Goal: Navigation & Orientation: Find specific page/section

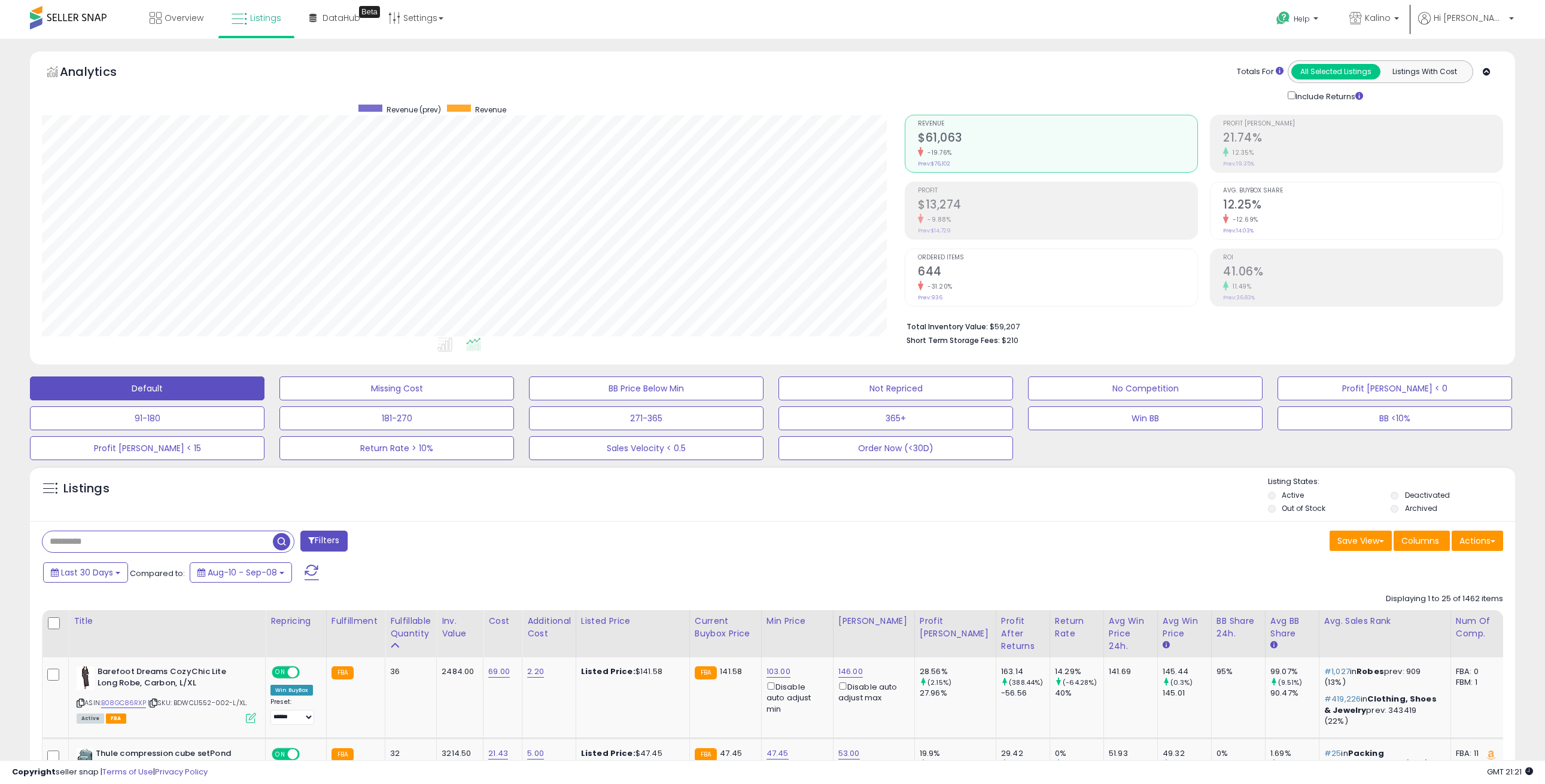
scroll to position [245, 863]
click at [184, 21] on span "Overview" at bounding box center [184, 17] width 39 height 12
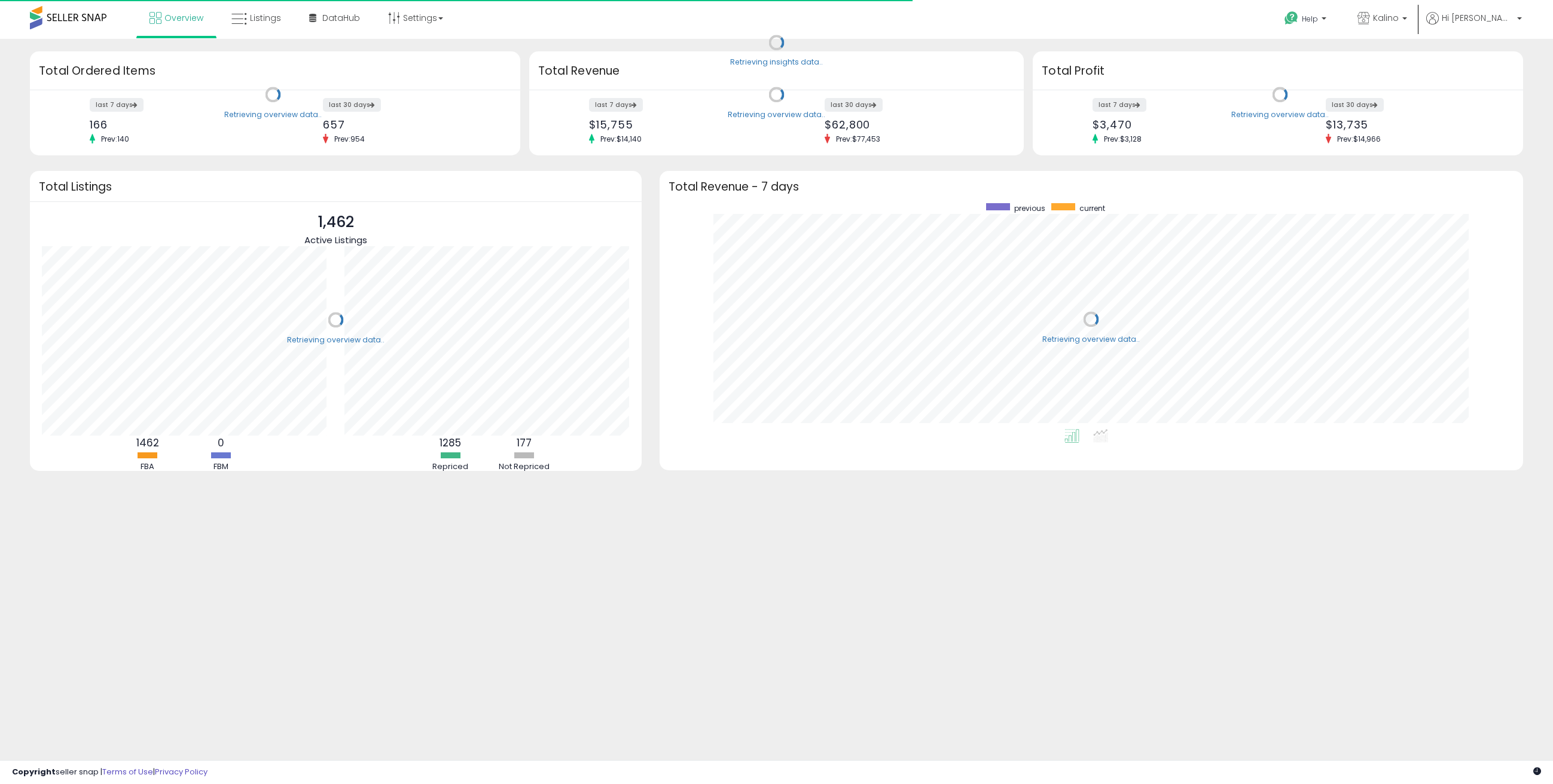
scroll to position [226, 839]
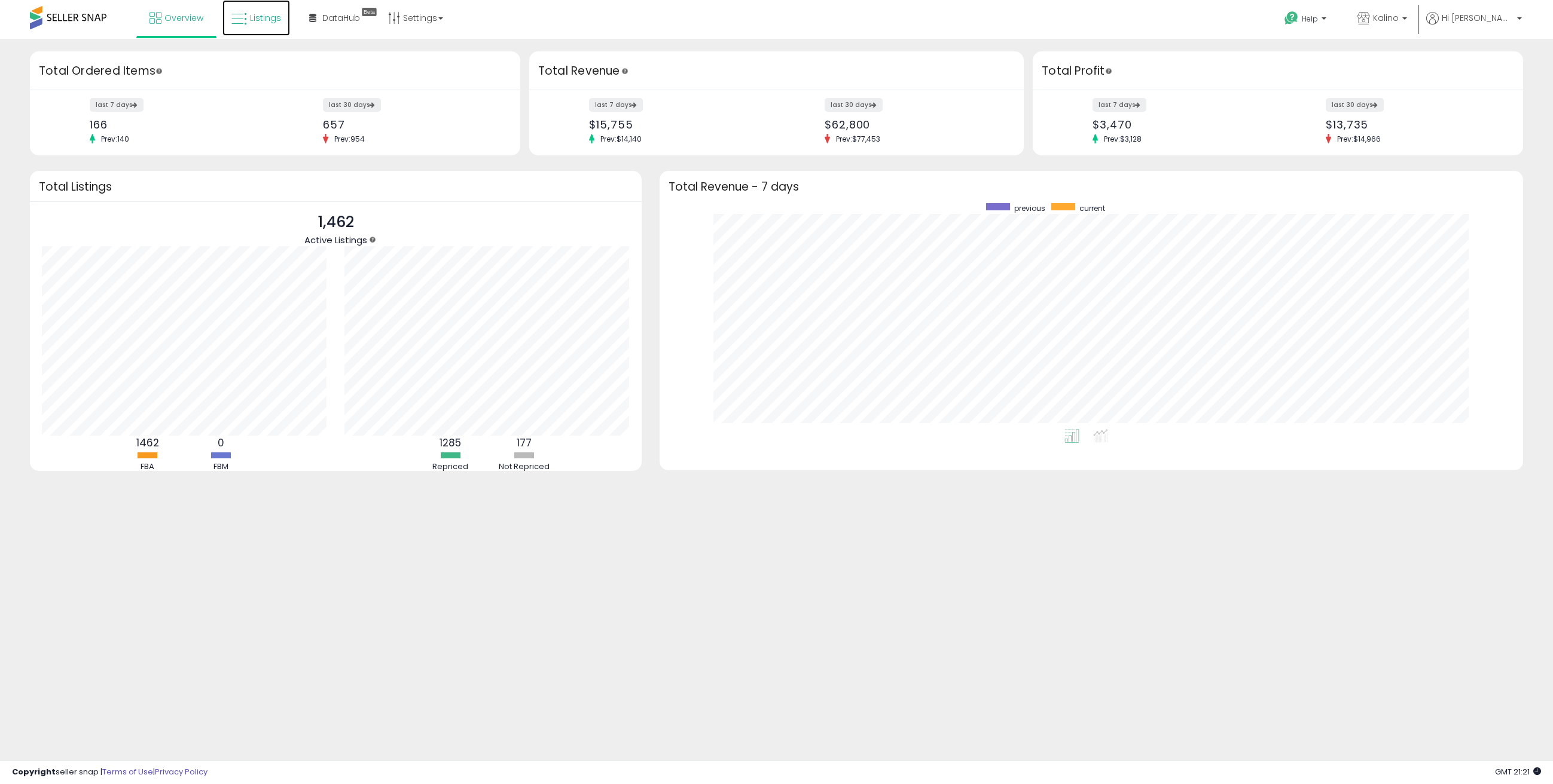
click at [265, 18] on span "Listings" at bounding box center [265, 17] width 31 height 12
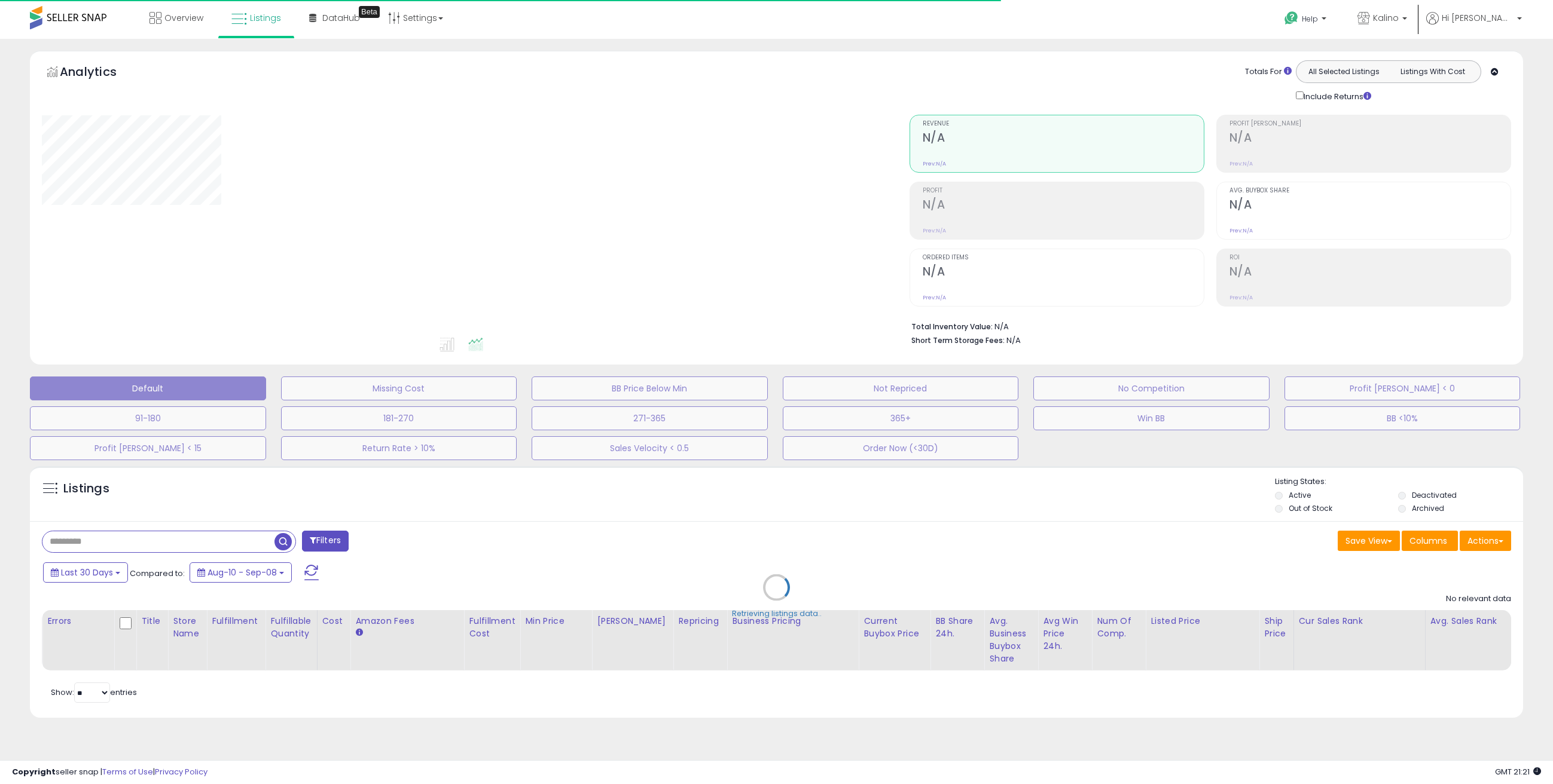
click at [810, 40] on div "**********" at bounding box center [776, 401] width 1553 height 724
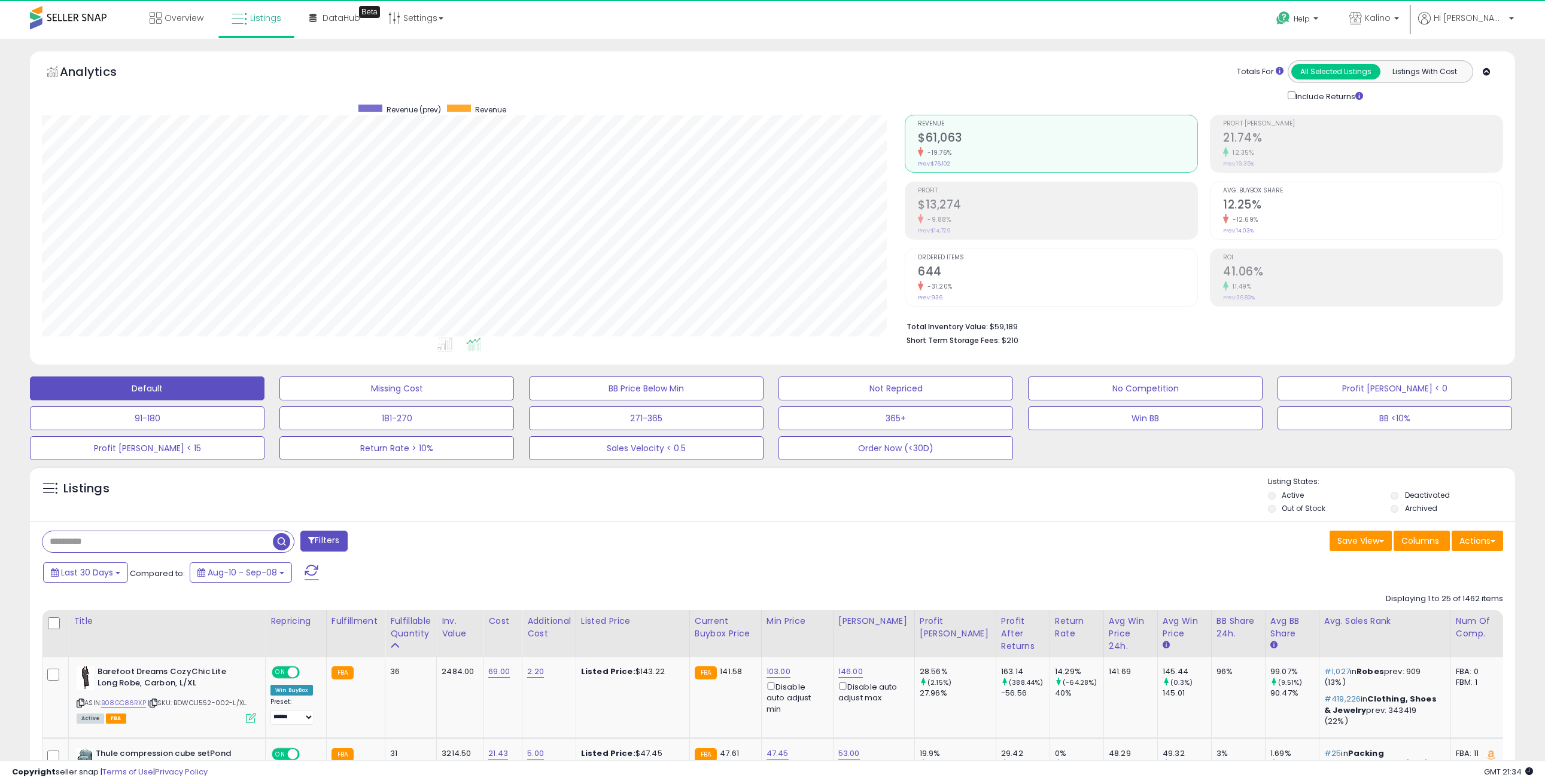
scroll to position [245, 863]
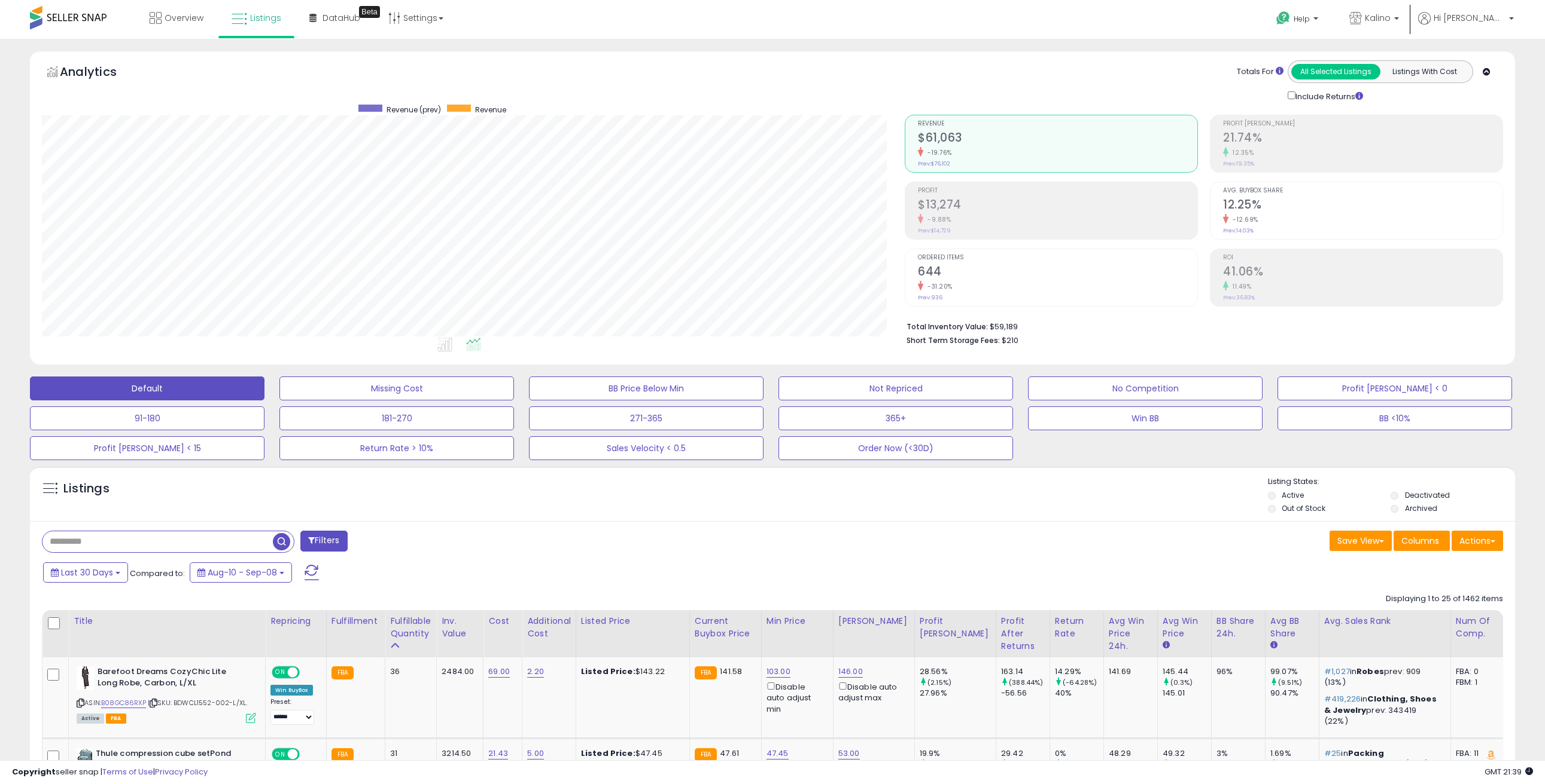
click at [1089, 18] on div "Help Contact Support Search Knowledge Hub Request a Feature Kalino" at bounding box center [1270, 25] width 512 height 51
click at [1040, 28] on div "Help Contact Support Search Knowledge Hub Request a Feature Kalino" at bounding box center [1270, 25] width 512 height 51
